Goal: Information Seeking & Learning: Learn about a topic

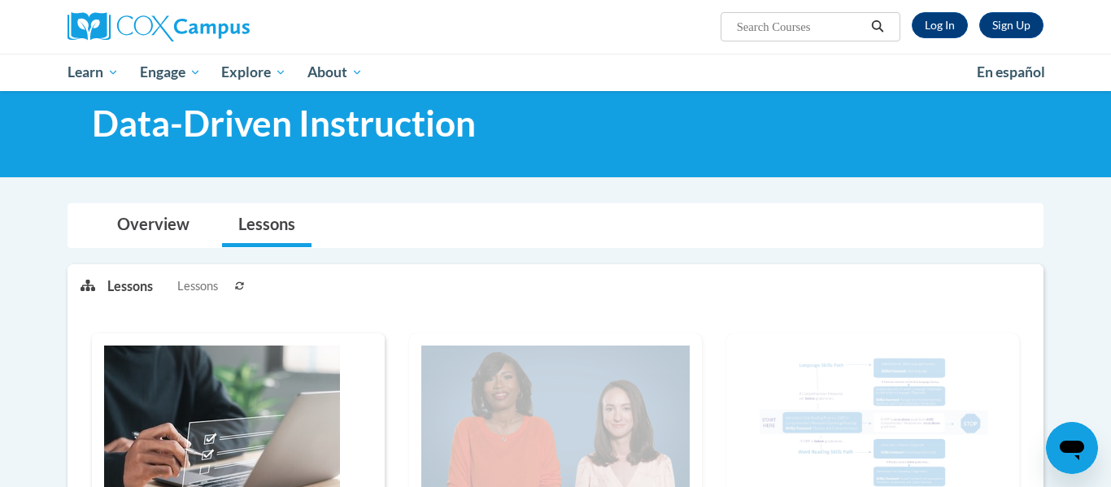
scroll to position [24, 0]
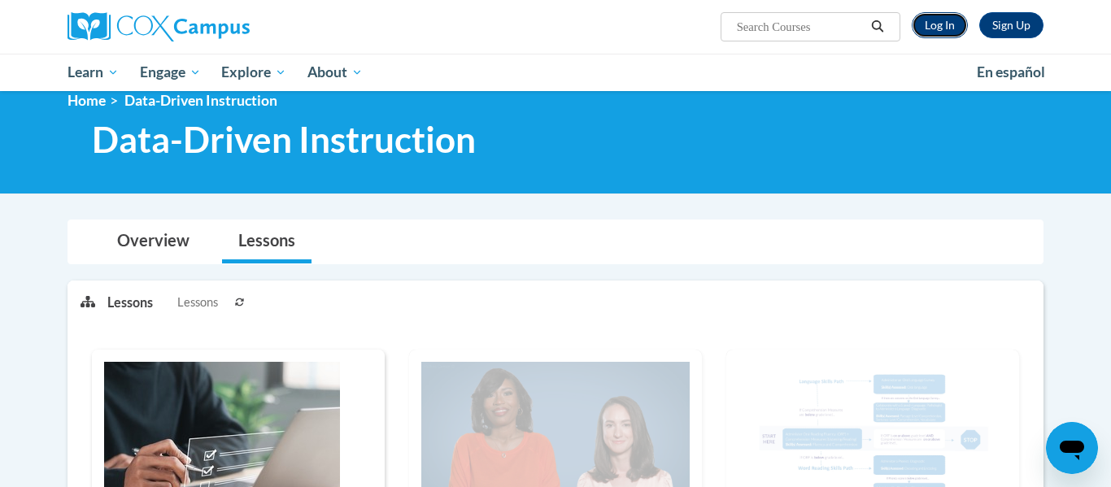
click at [935, 34] on link "Log In" at bounding box center [940, 25] width 56 height 26
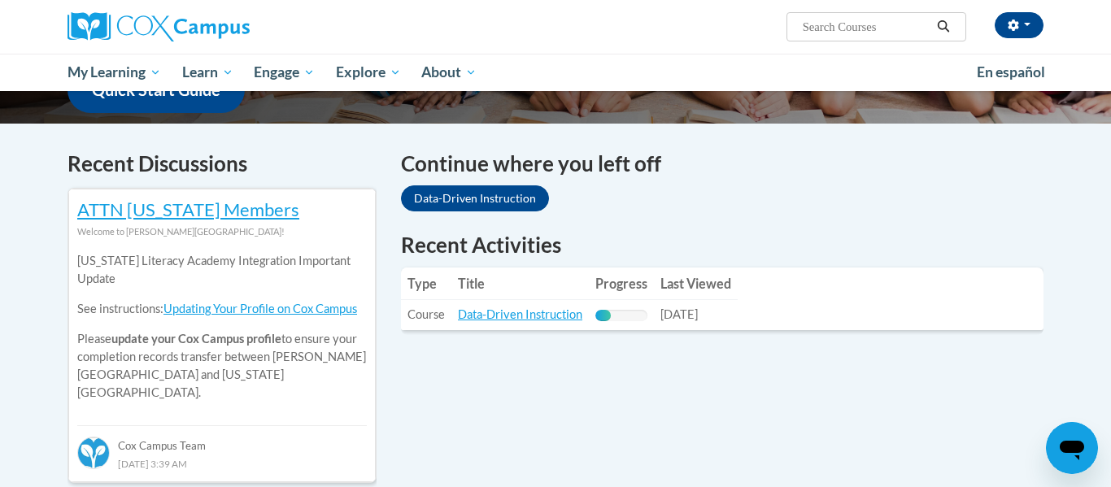
scroll to position [447, 0]
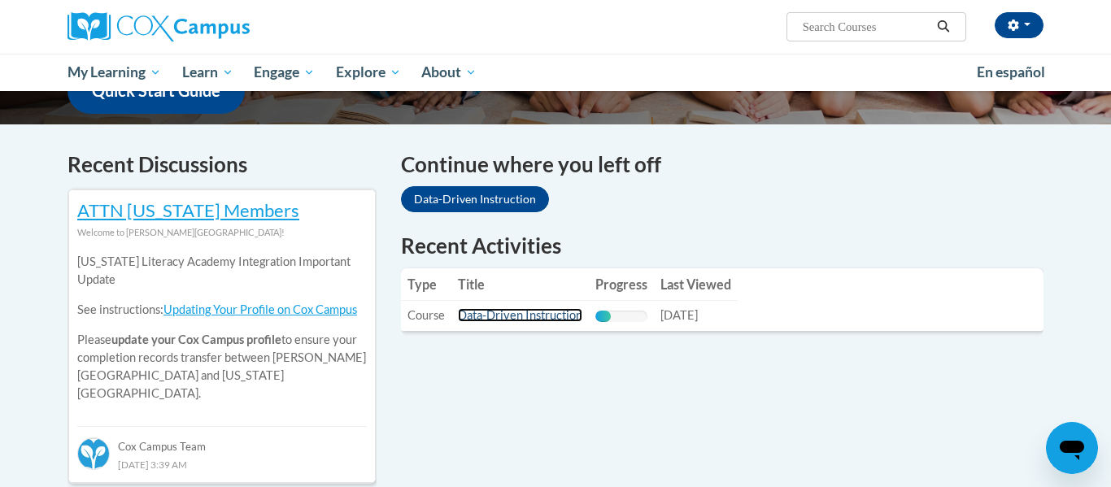
click at [520, 312] on link "Data-Driven Instruction" at bounding box center [520, 315] width 124 height 14
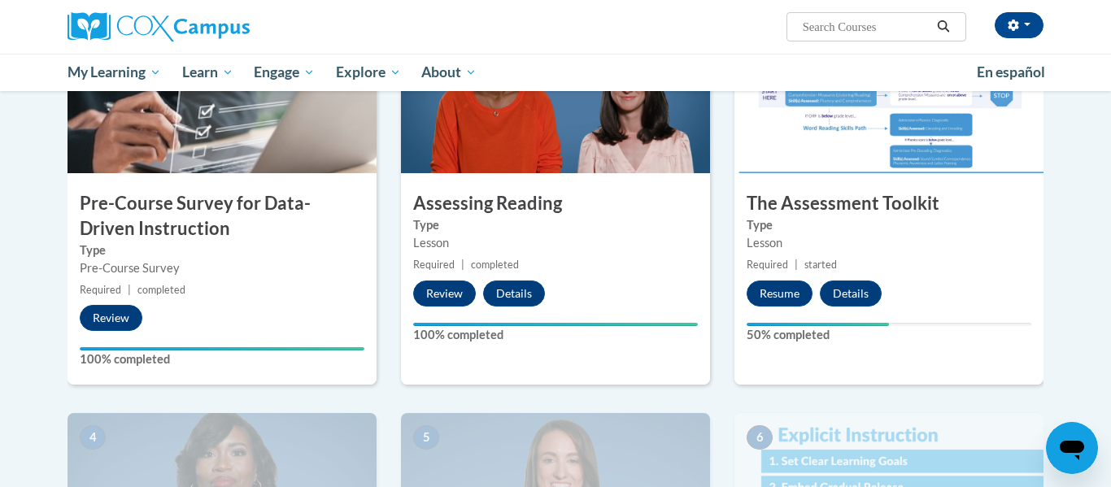
scroll to position [425, 0]
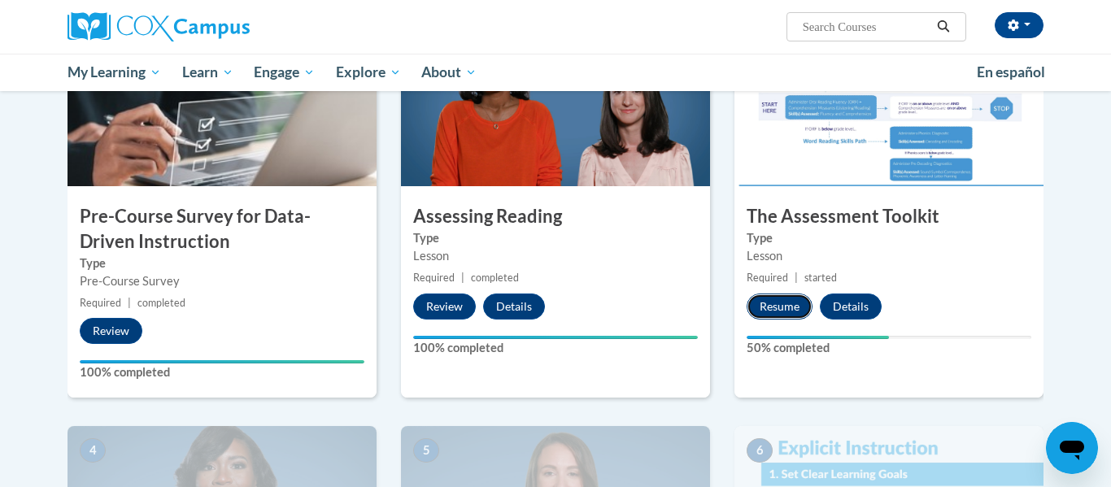
click at [774, 306] on button "Resume" at bounding box center [780, 307] width 66 height 26
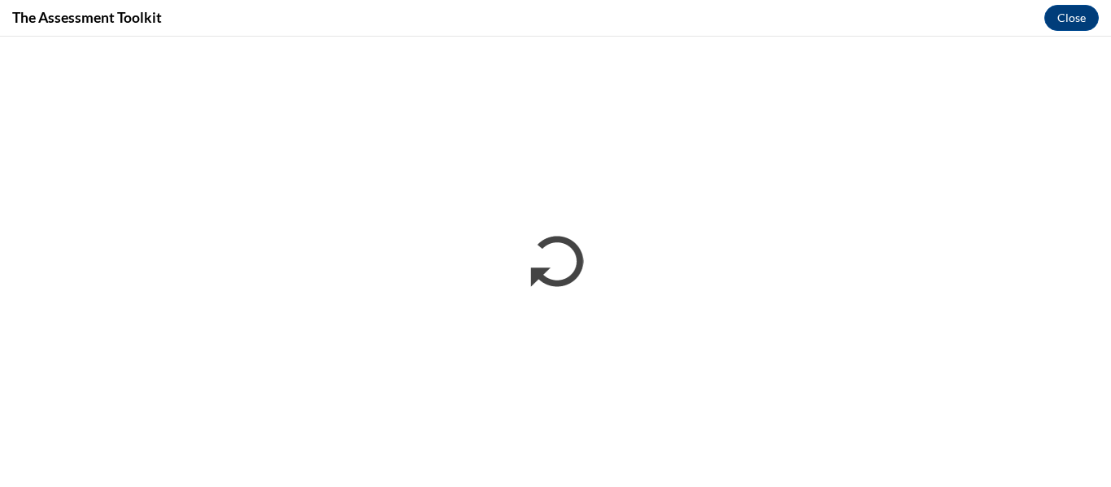
scroll to position [0, 0]
